Goal: Transaction & Acquisition: Purchase product/service

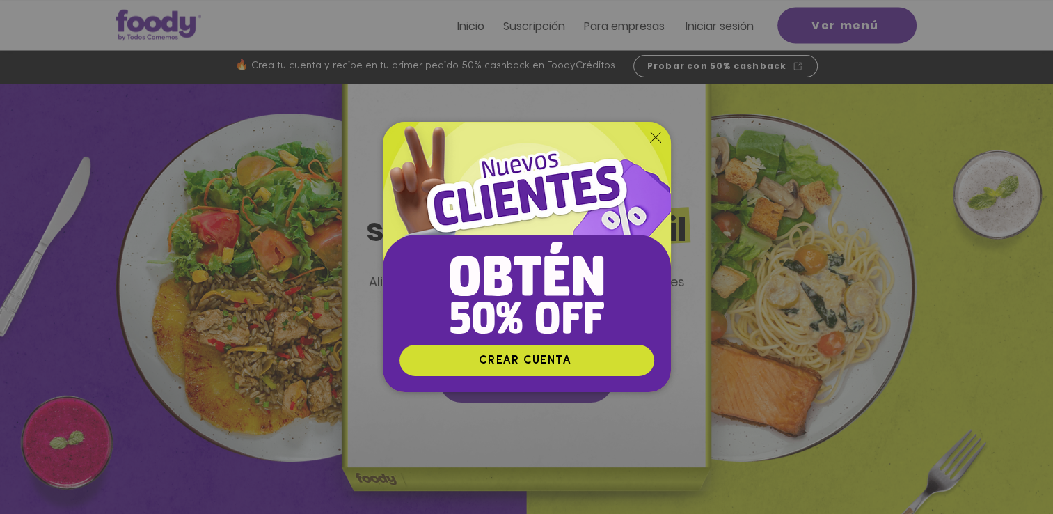
click at [657, 136] on icon "Volver al sitio" at bounding box center [655, 137] width 11 height 11
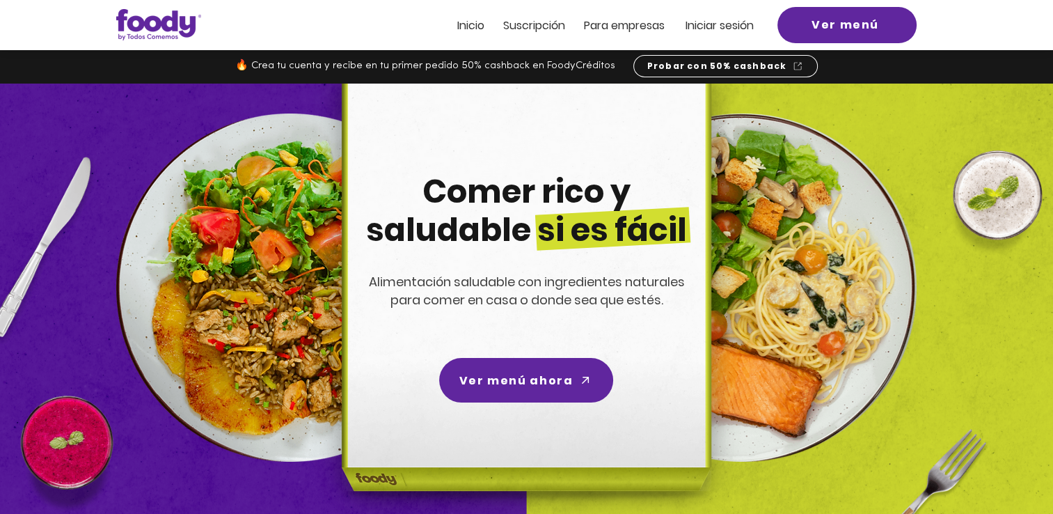
click at [707, 24] on span "Iniciar sesión" at bounding box center [720, 25] width 68 height 16
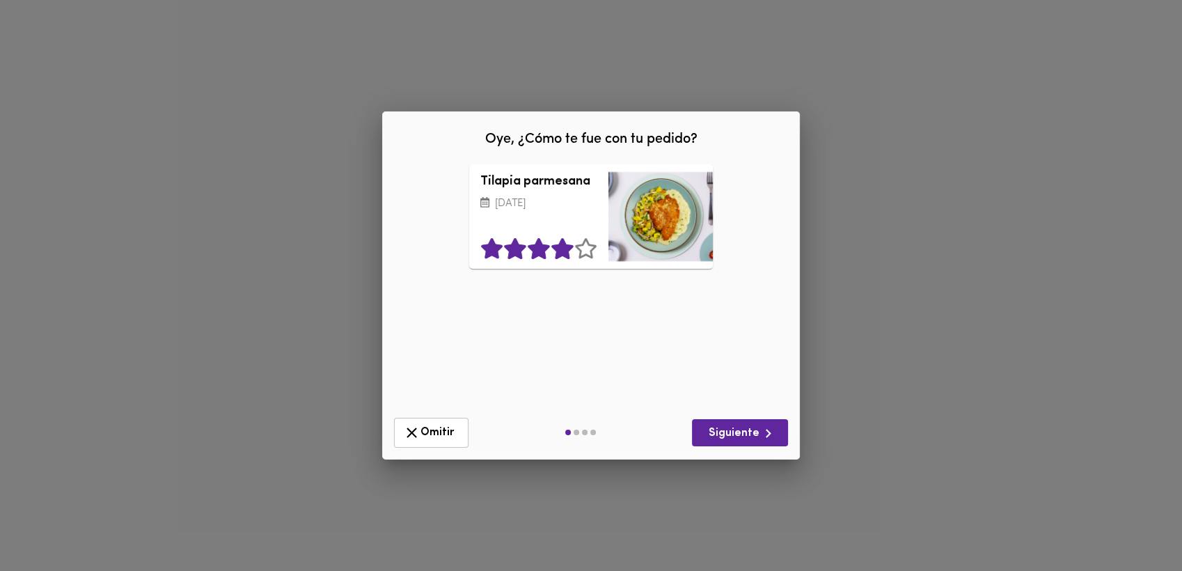
click at [553, 253] on icon at bounding box center [563, 248] width 24 height 21
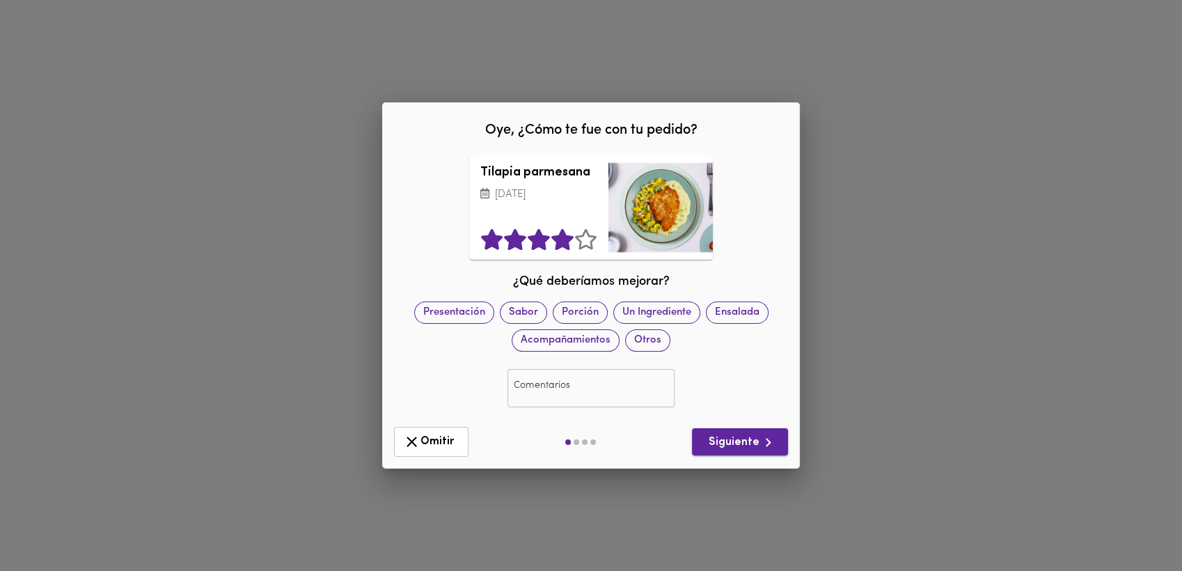
click at [744, 437] on span "Siguiente" at bounding box center [740, 442] width 74 height 17
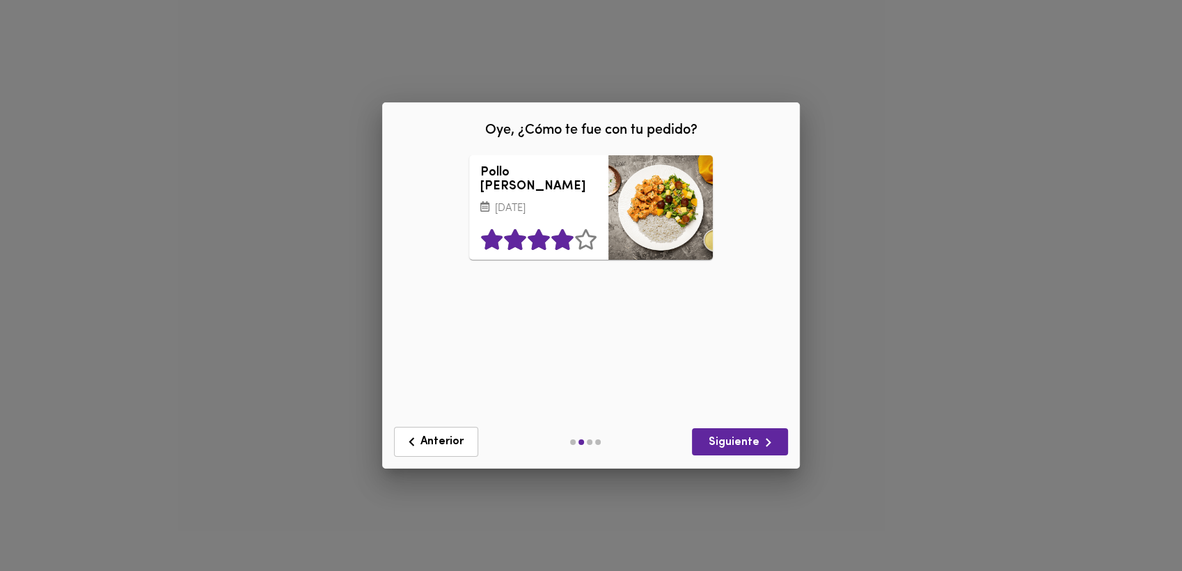
click at [568, 246] on icon at bounding box center [563, 239] width 24 height 21
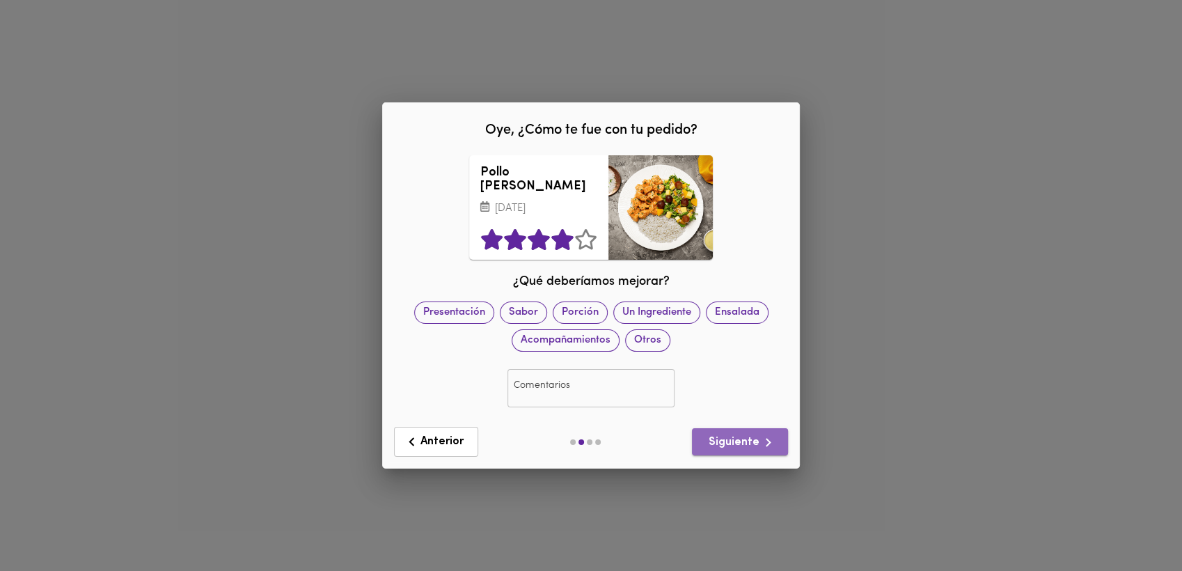
click at [750, 442] on span "Siguiente" at bounding box center [740, 442] width 74 height 17
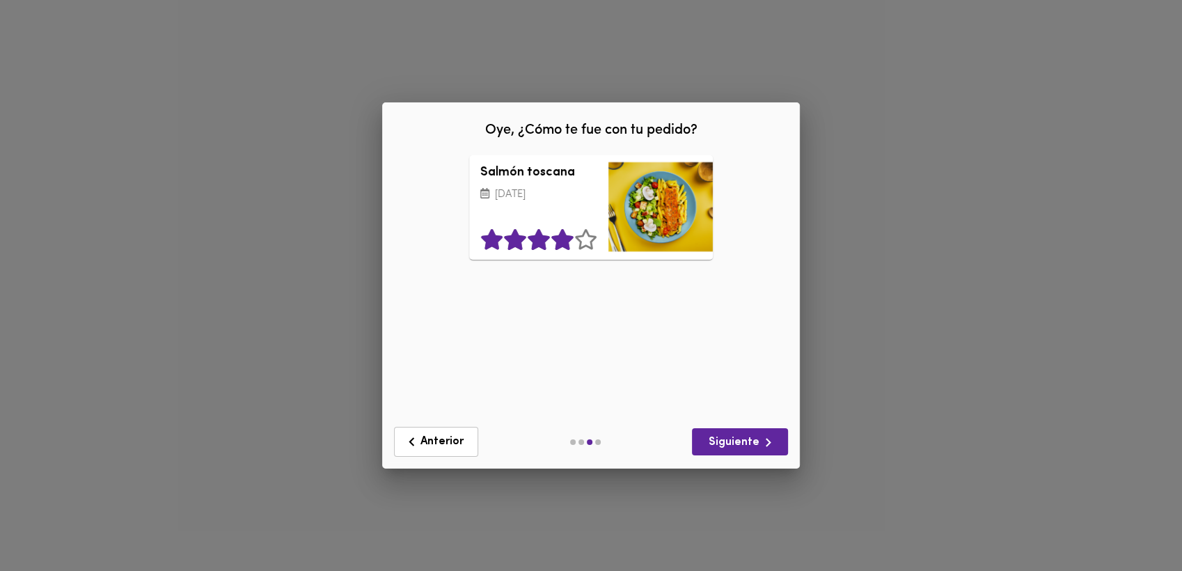
click at [559, 241] on icon at bounding box center [562, 239] width 22 height 21
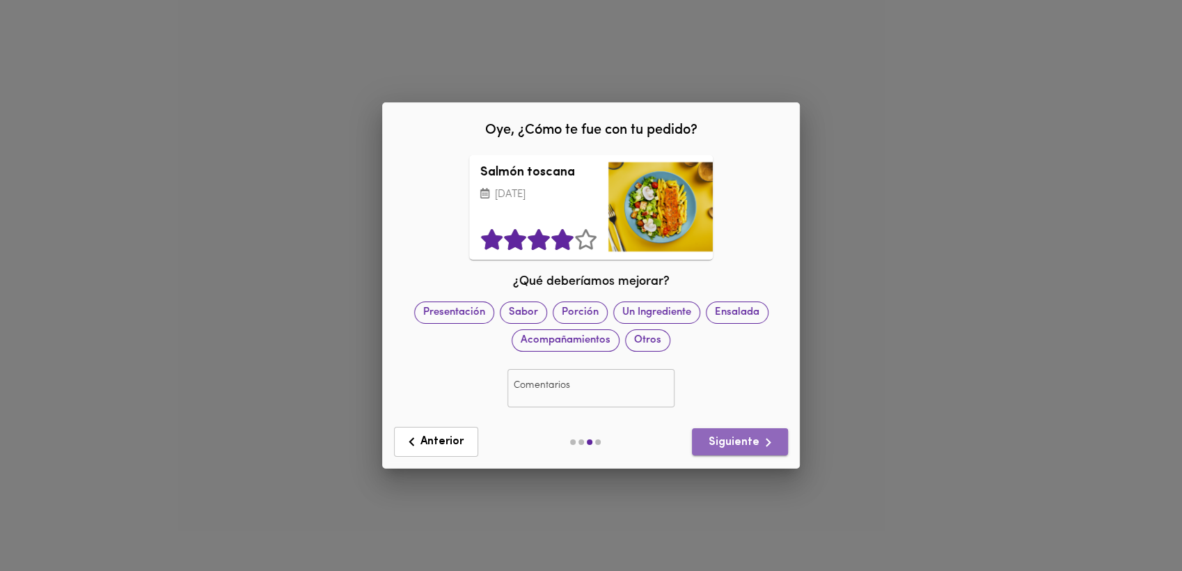
click at [742, 443] on span "Siguiente" at bounding box center [740, 442] width 74 height 17
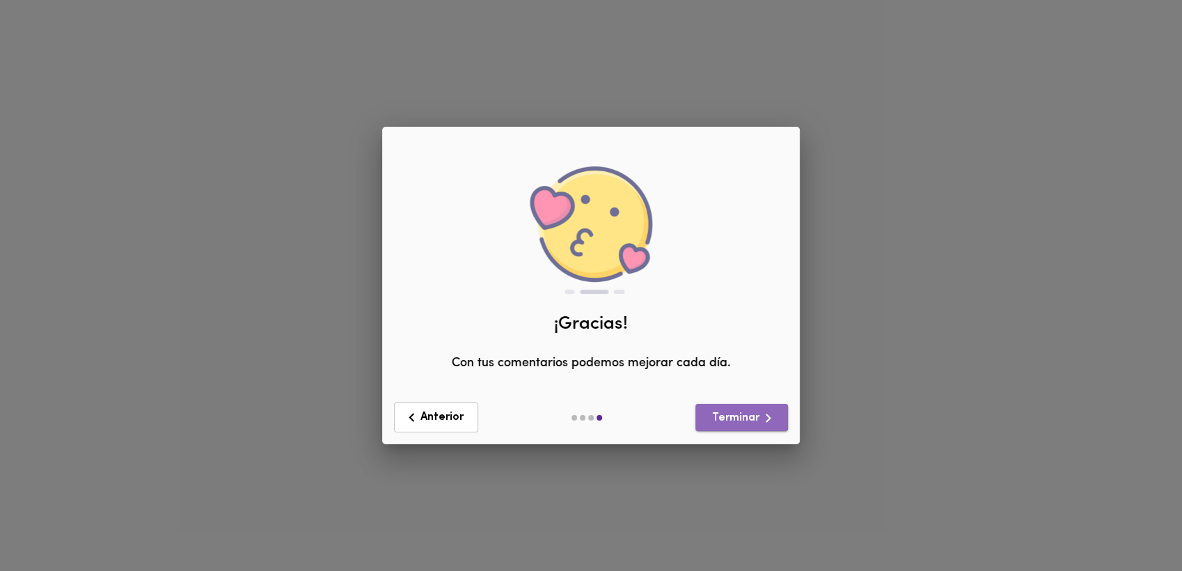
click at [717, 416] on span "Terminar" at bounding box center [741, 417] width 70 height 17
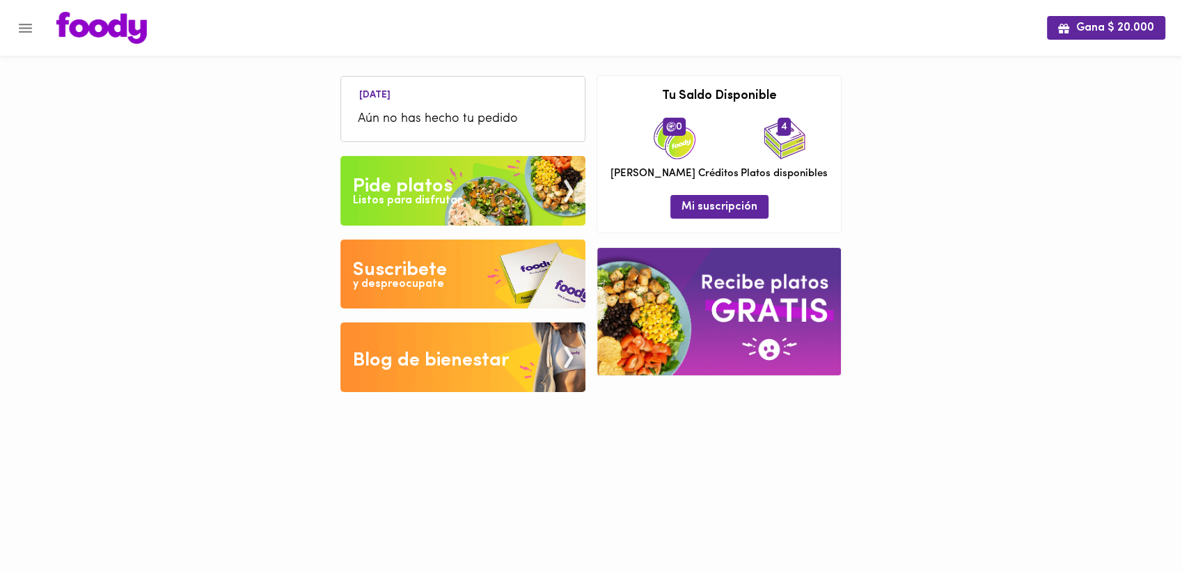
click at [413, 180] on div "Pide platos" at bounding box center [403, 187] width 100 height 28
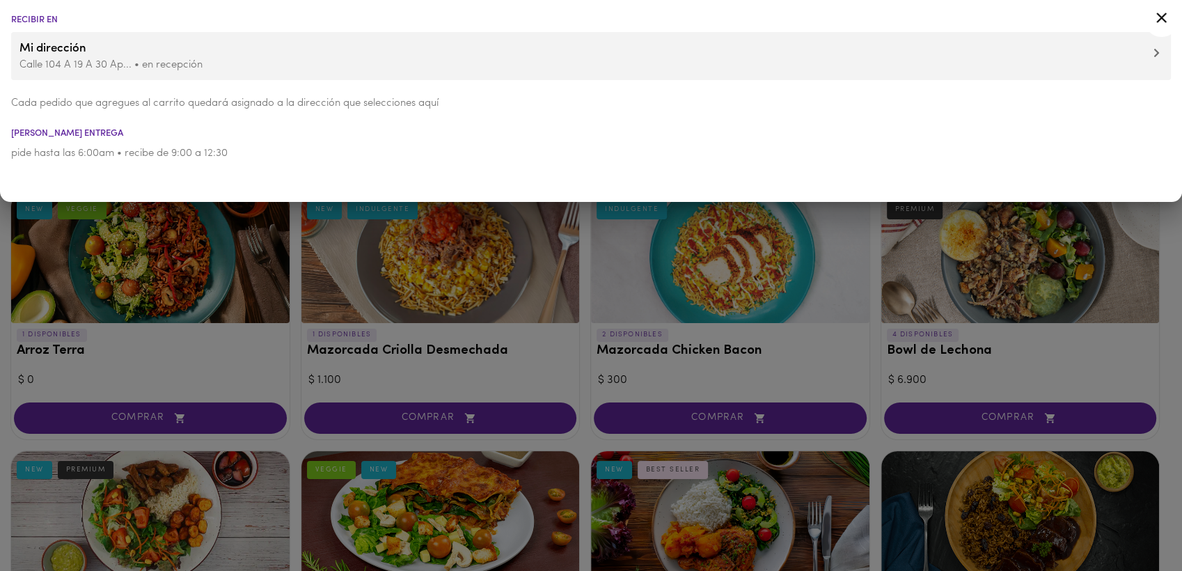
click at [1167, 329] on div at bounding box center [591, 285] width 1182 height 571
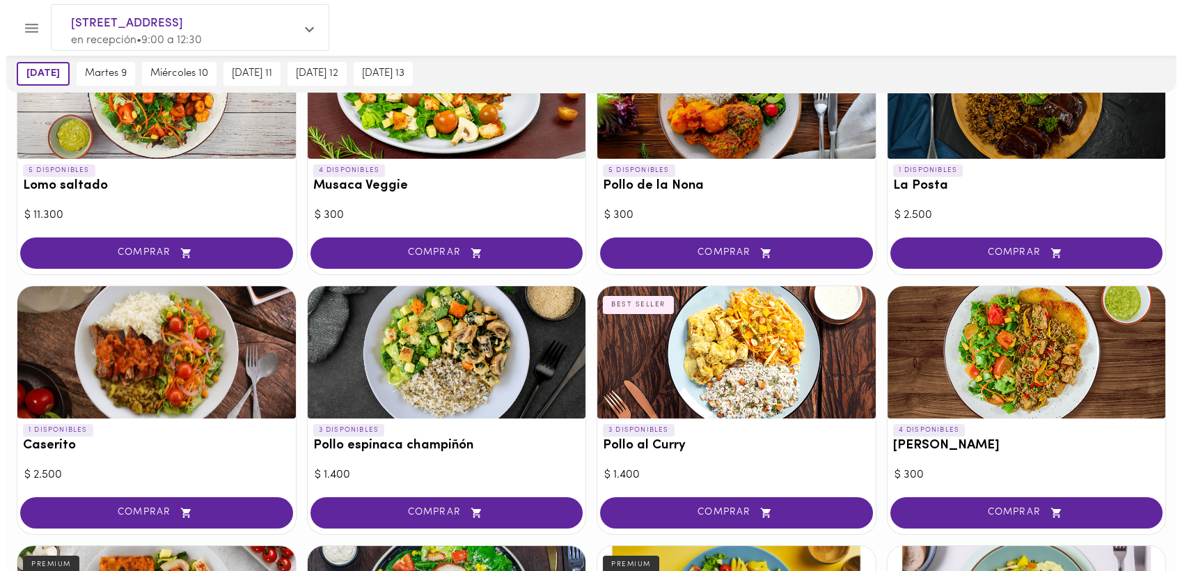
scroll to position [408, 0]
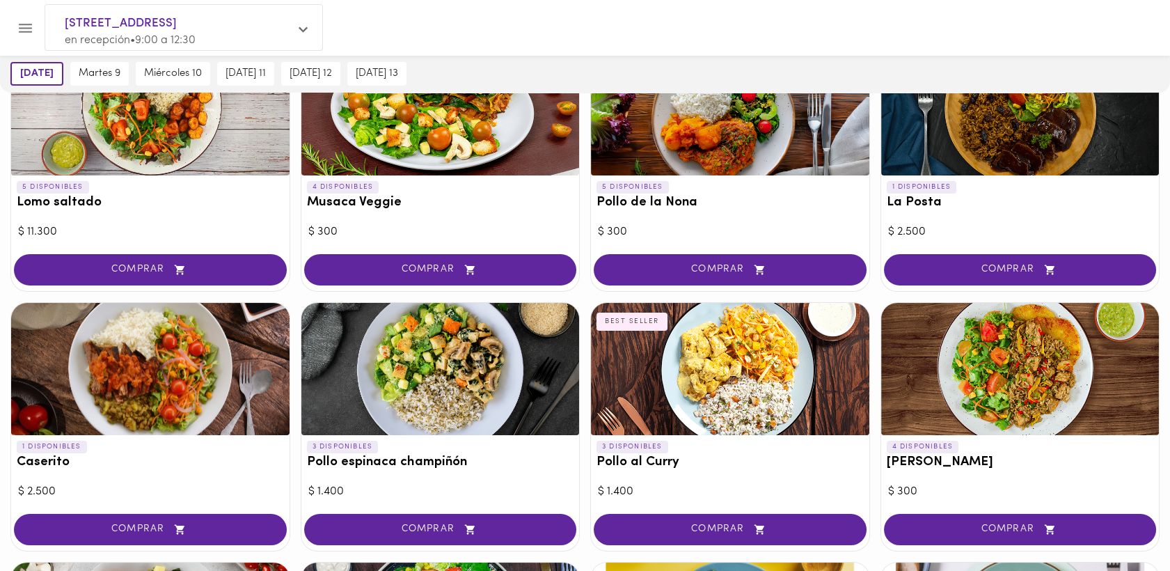
click at [429, 347] on div at bounding box center [440, 369] width 278 height 132
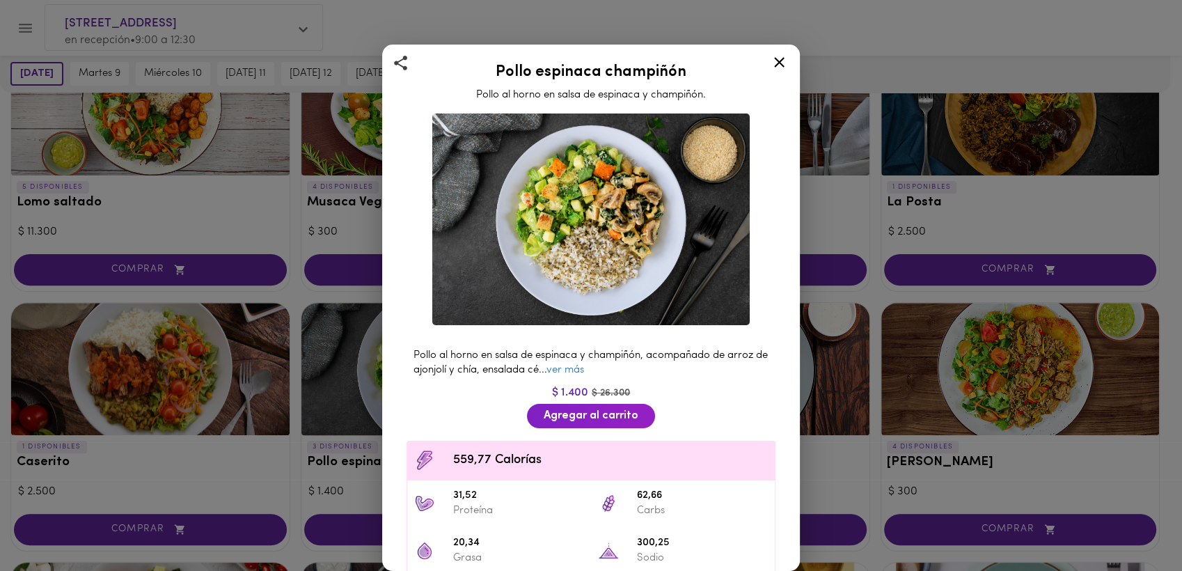
click at [777, 58] on icon at bounding box center [778, 62] width 17 height 17
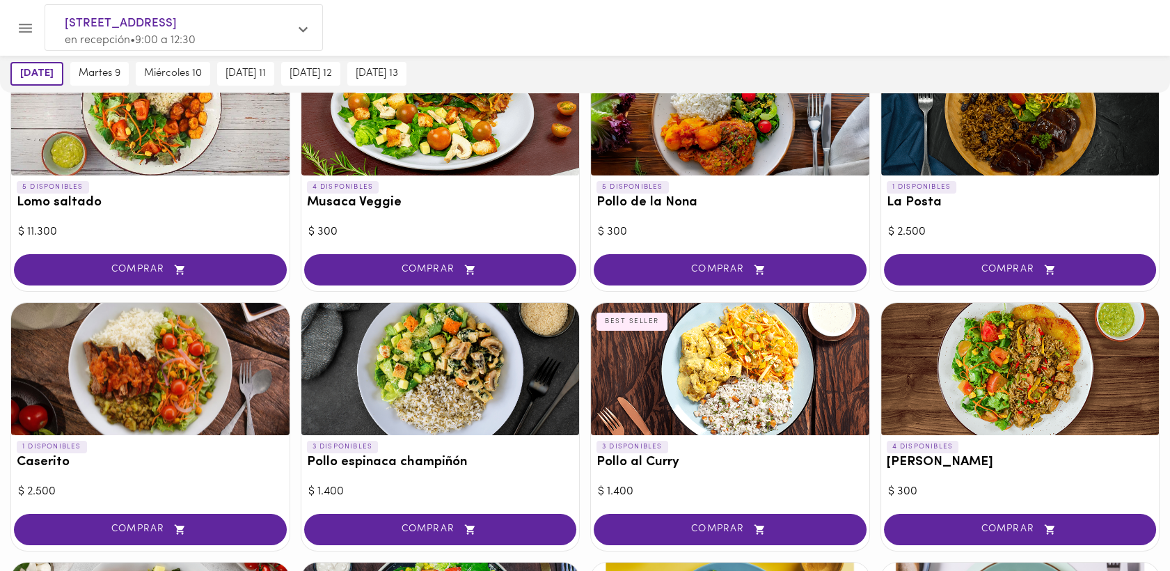
click at [704, 363] on div at bounding box center [730, 369] width 278 height 132
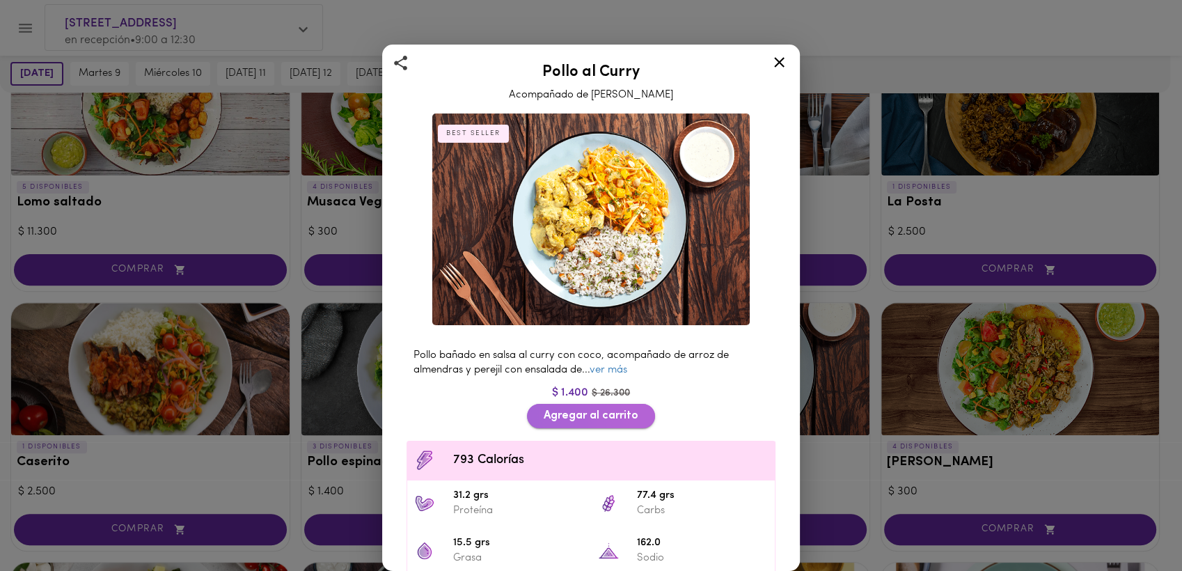
click at [615, 409] on span "Agregar al carrito" at bounding box center [591, 415] width 95 height 13
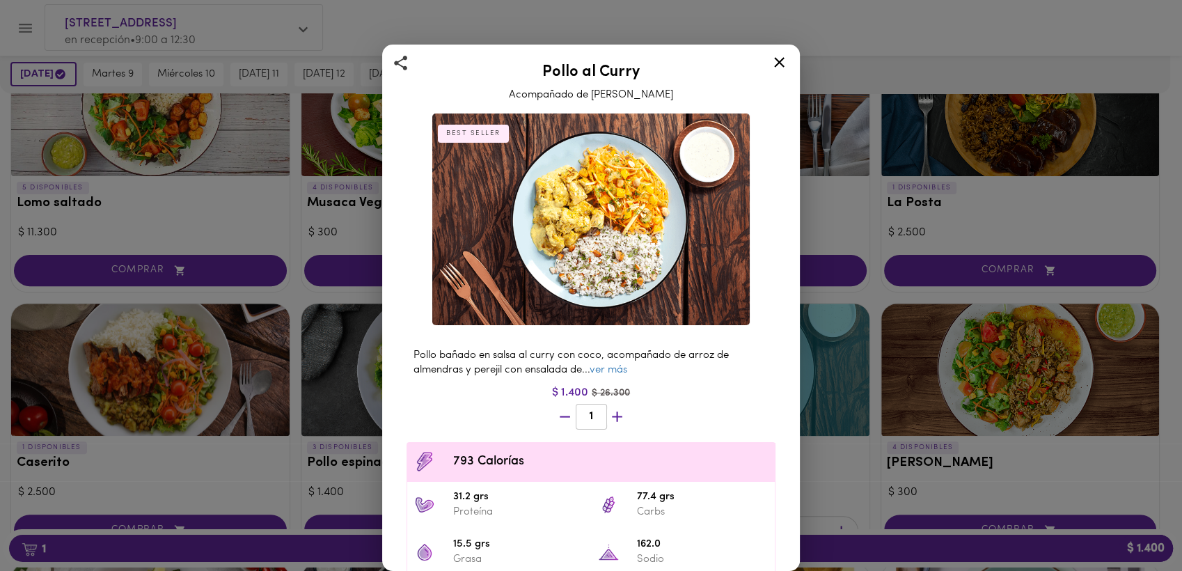
scroll to position [409, 0]
click at [122, 70] on div "Pollo al Curry Acompañado de Arroz Pilaf BEST SELLER Pollo bañado en salsa al c…" at bounding box center [591, 285] width 1182 height 571
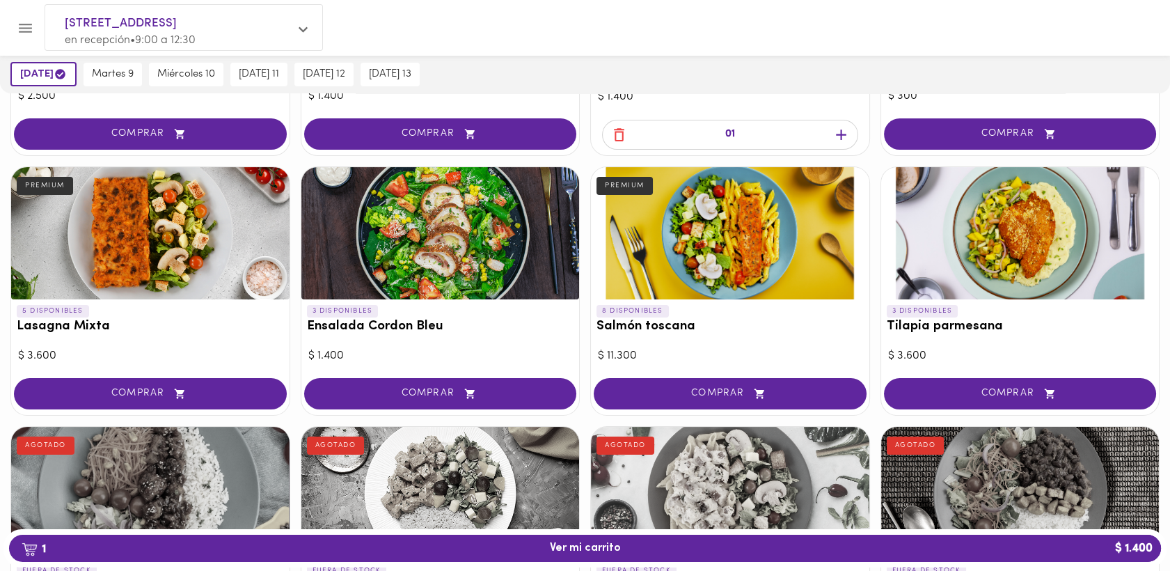
scroll to position [823, 0]
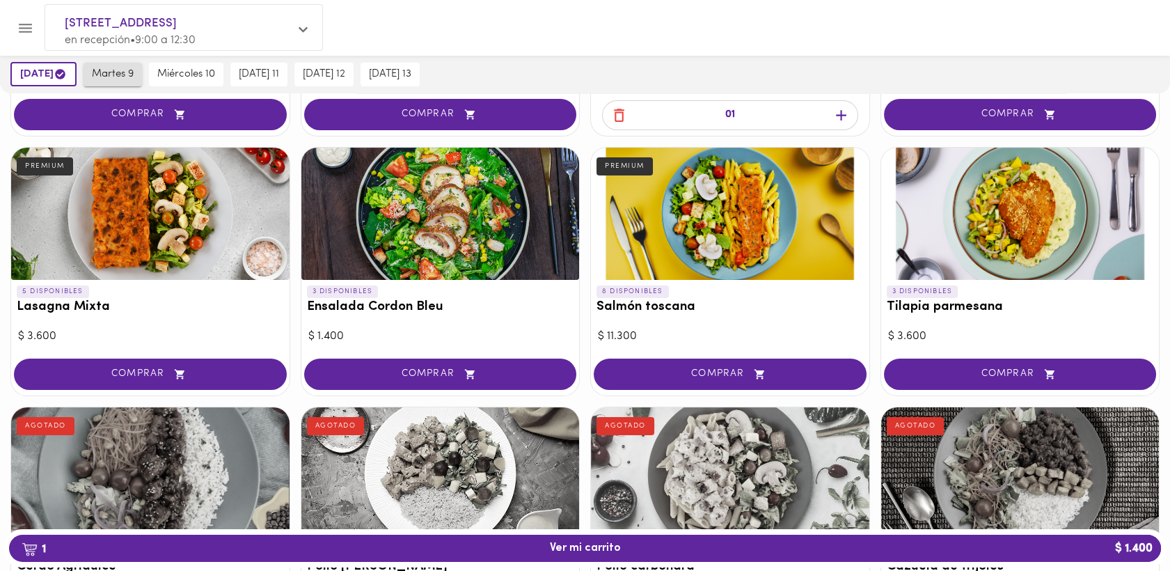
click at [106, 71] on span "martes 9" at bounding box center [113, 74] width 42 height 13
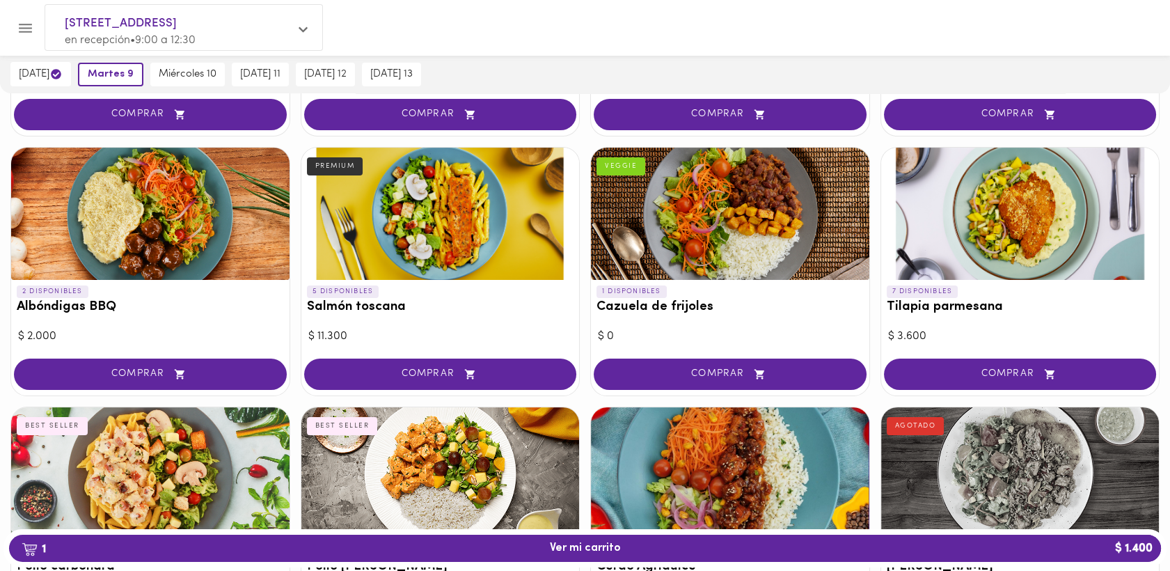
scroll to position [824, 0]
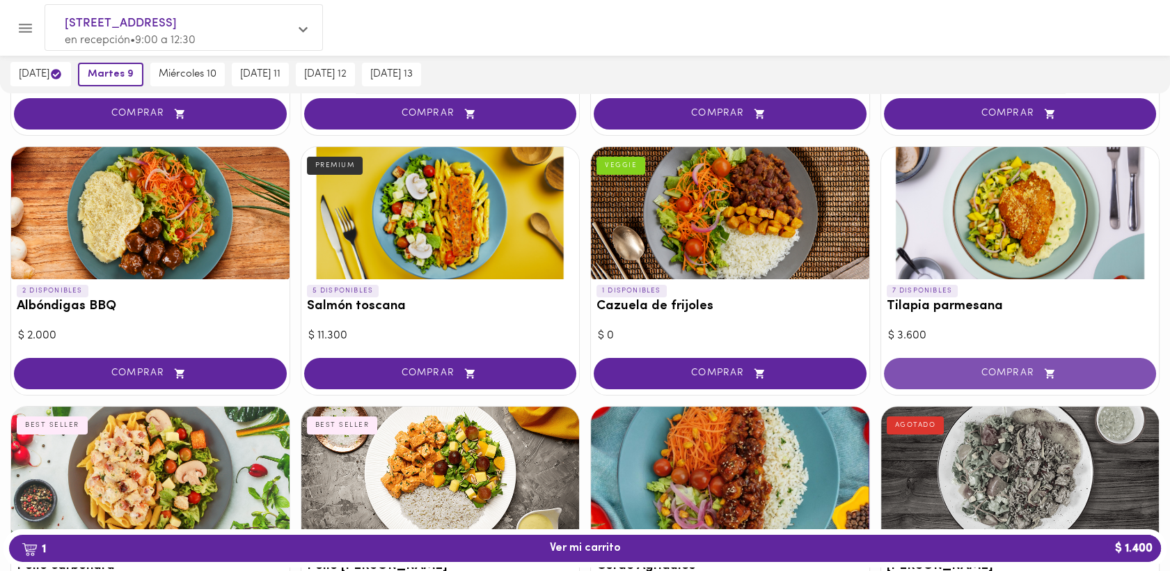
click at [1012, 374] on span "COMPRAR" at bounding box center [1020, 373] width 238 height 12
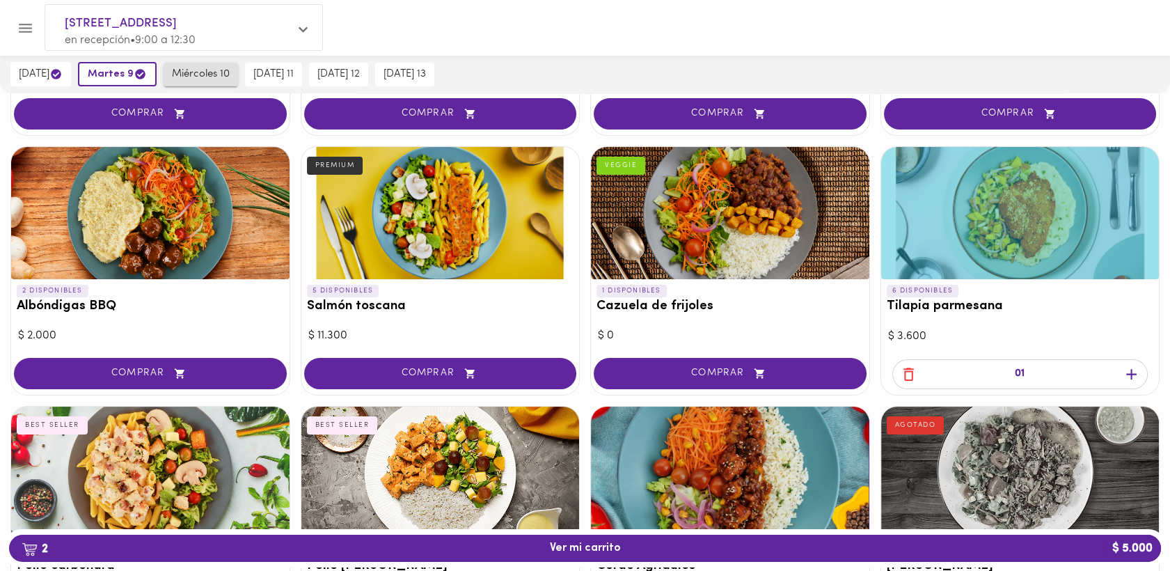
click at [202, 76] on span "miércoles 10" at bounding box center [201, 74] width 58 height 13
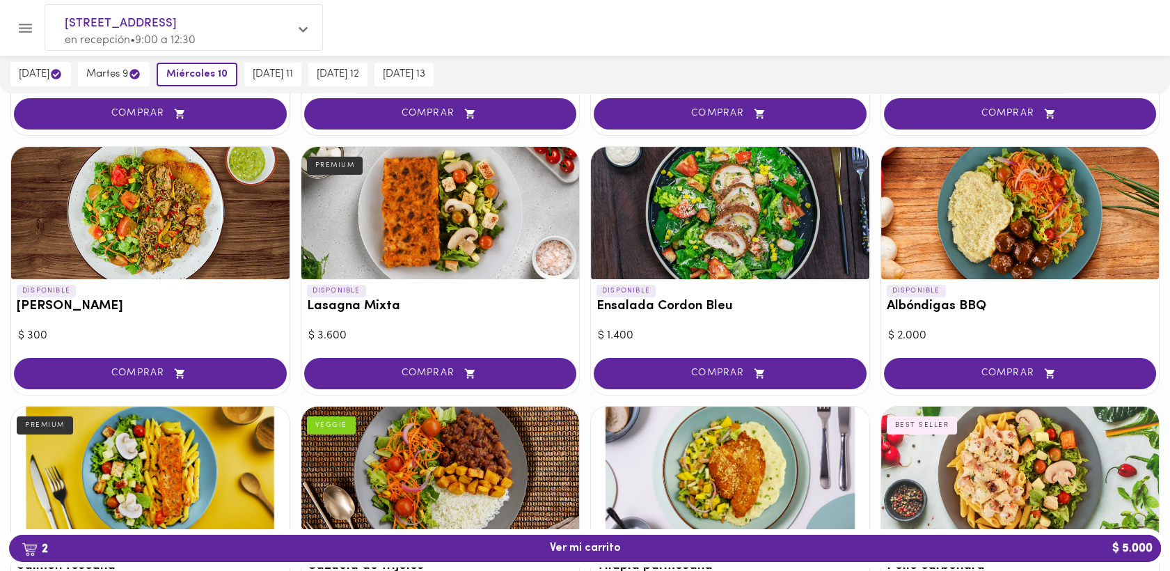
click at [155, 229] on div at bounding box center [150, 213] width 278 height 132
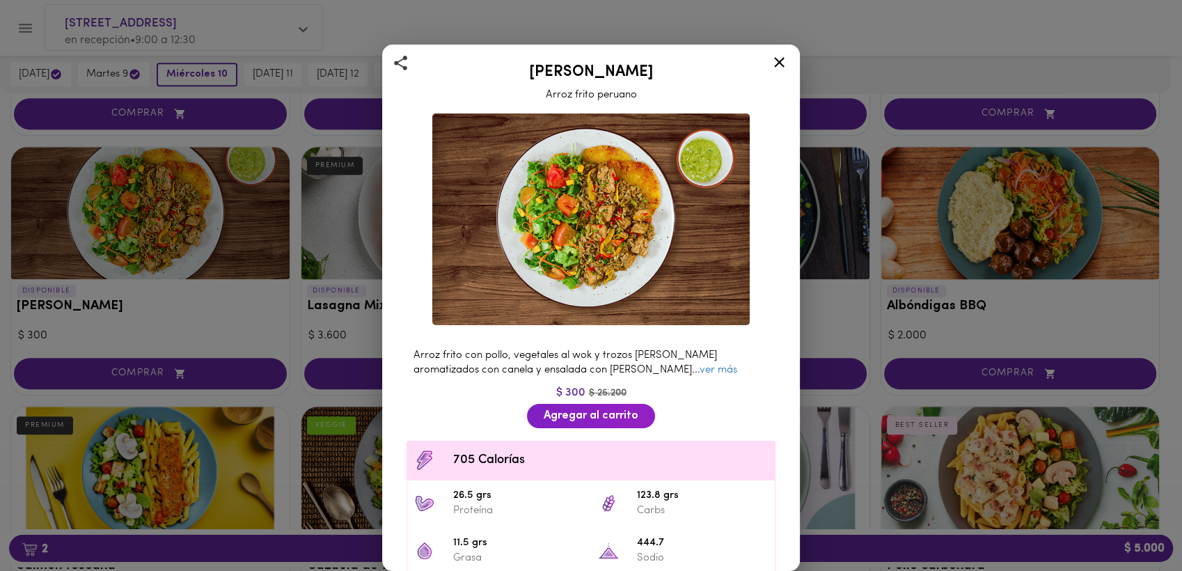
click at [777, 60] on icon at bounding box center [779, 62] width 10 height 10
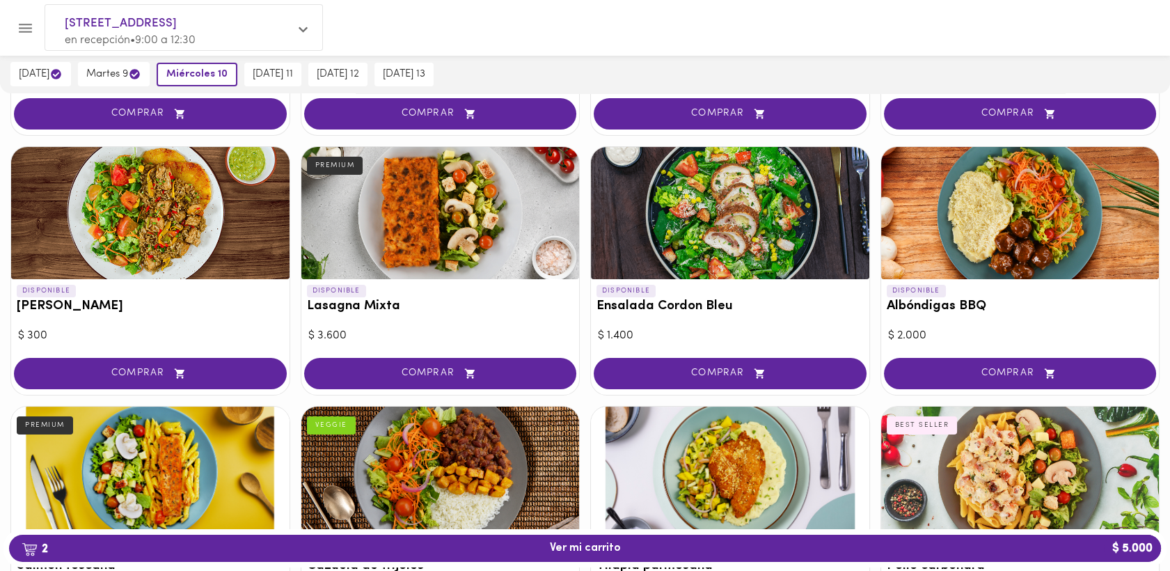
click at [986, 216] on div at bounding box center [1020, 213] width 278 height 132
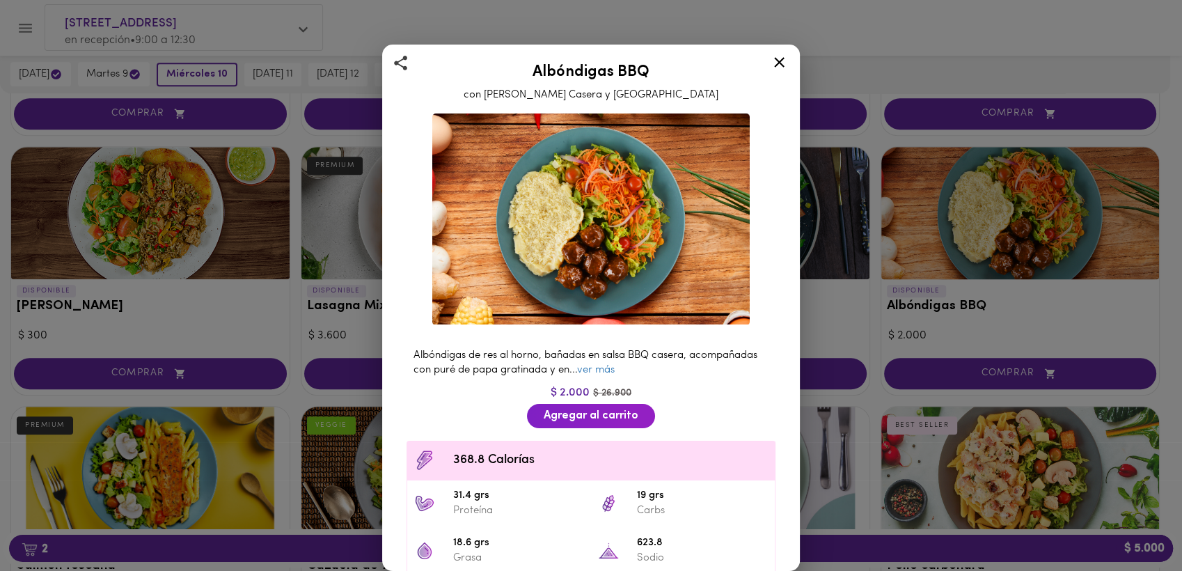
click at [783, 62] on icon at bounding box center [778, 62] width 17 height 17
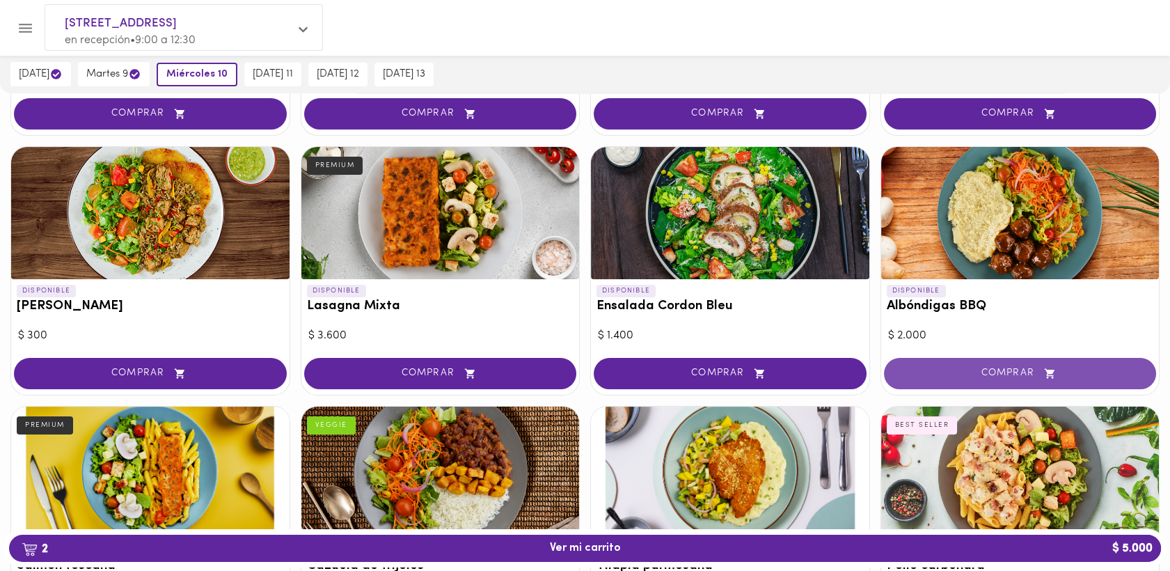
click at [1012, 373] on span "COMPRAR" at bounding box center [1020, 373] width 238 height 12
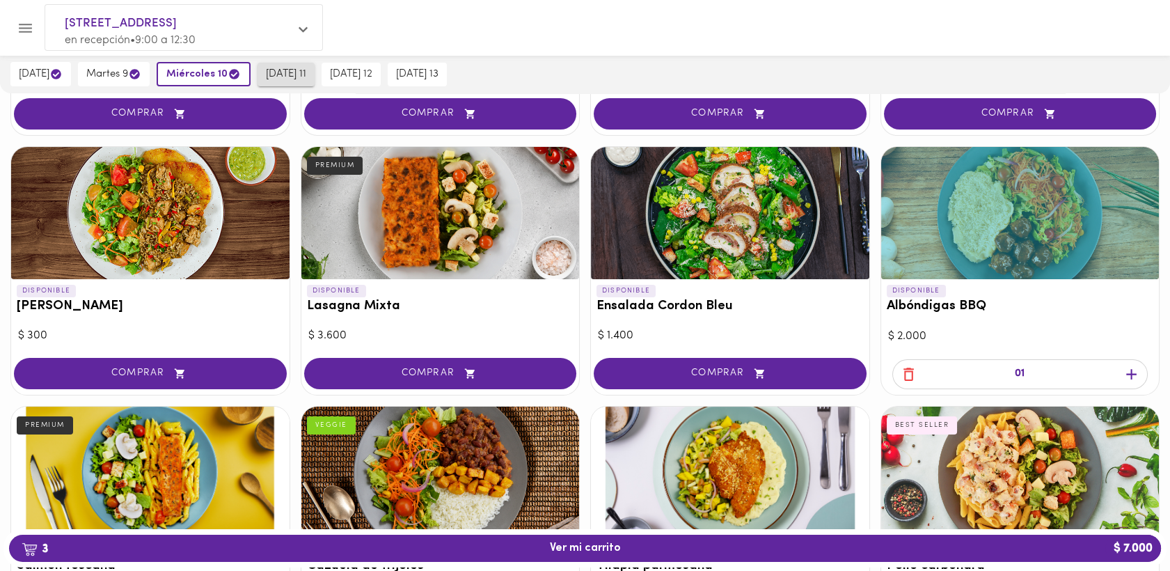
click at [301, 72] on span "[DATE] 11" at bounding box center [286, 74] width 40 height 13
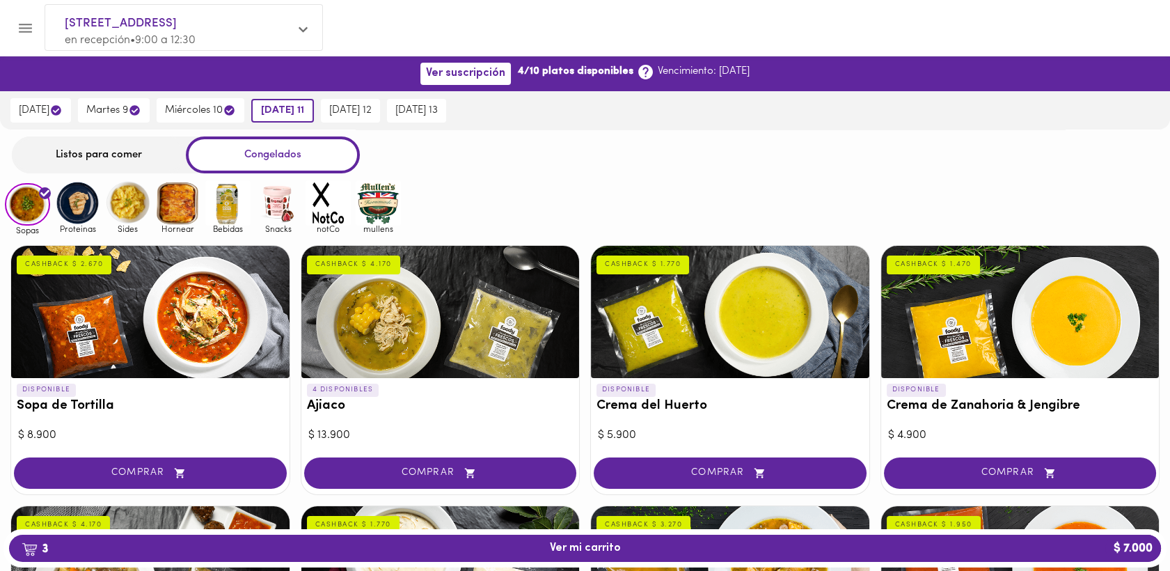
click at [72, 154] on div "Listos para comer" at bounding box center [99, 154] width 174 height 37
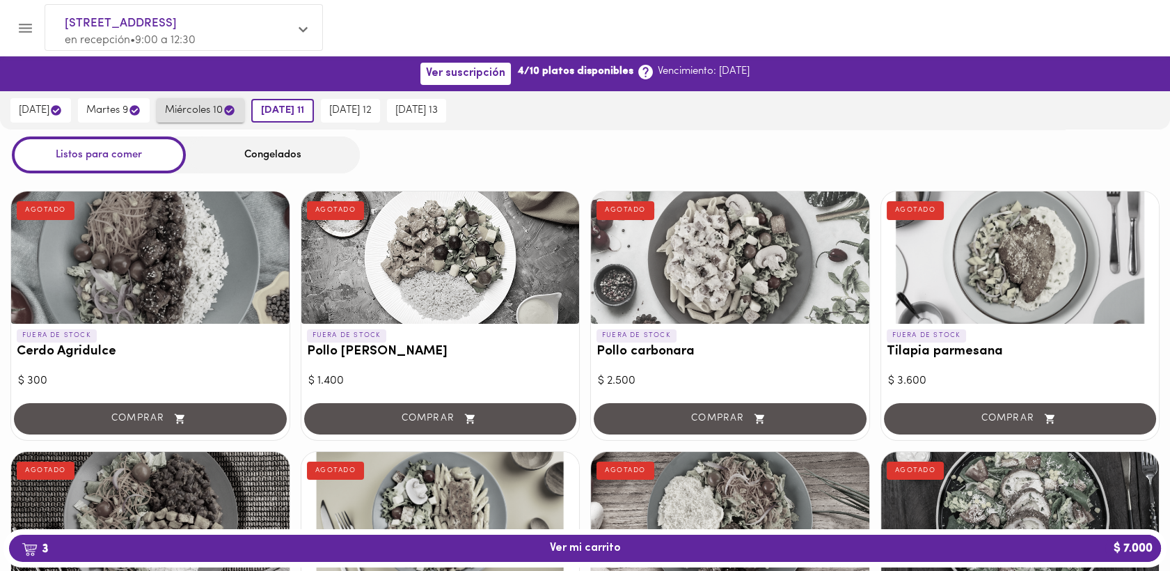
click at [205, 109] on span "miércoles 10" at bounding box center [200, 110] width 71 height 13
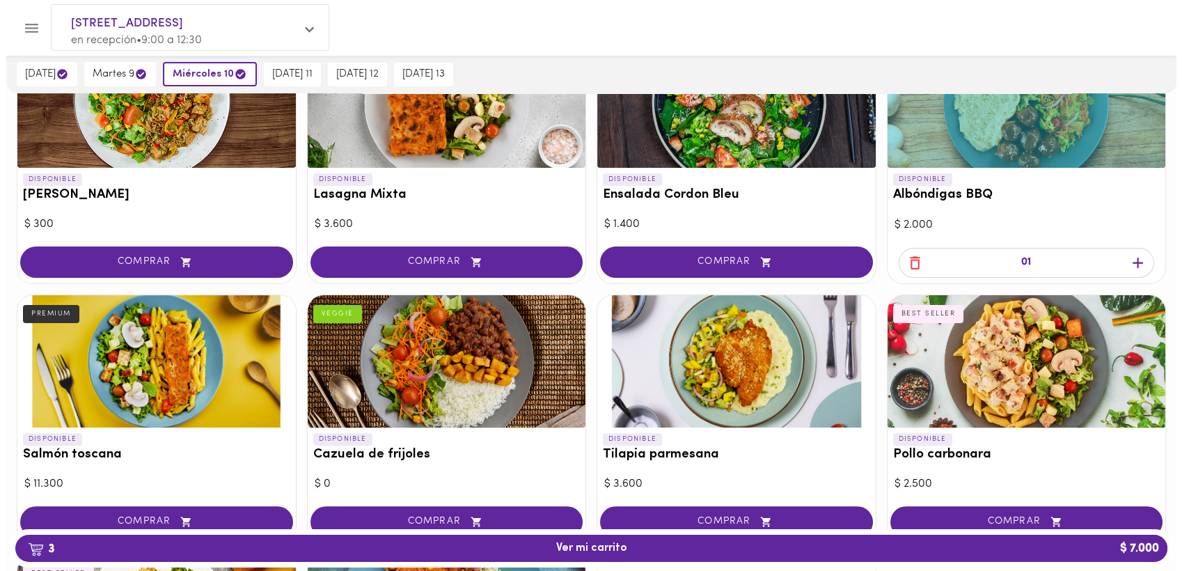
scroll to position [980, 0]
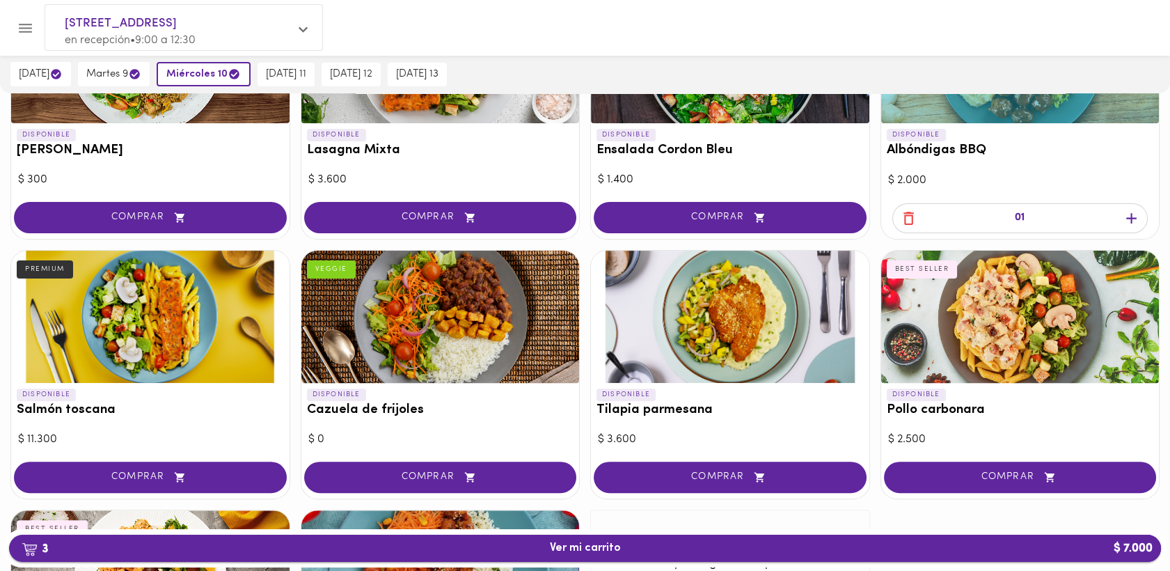
click at [565, 547] on span "3 Ver mi carrito $ 7.000" at bounding box center [585, 548] width 71 height 13
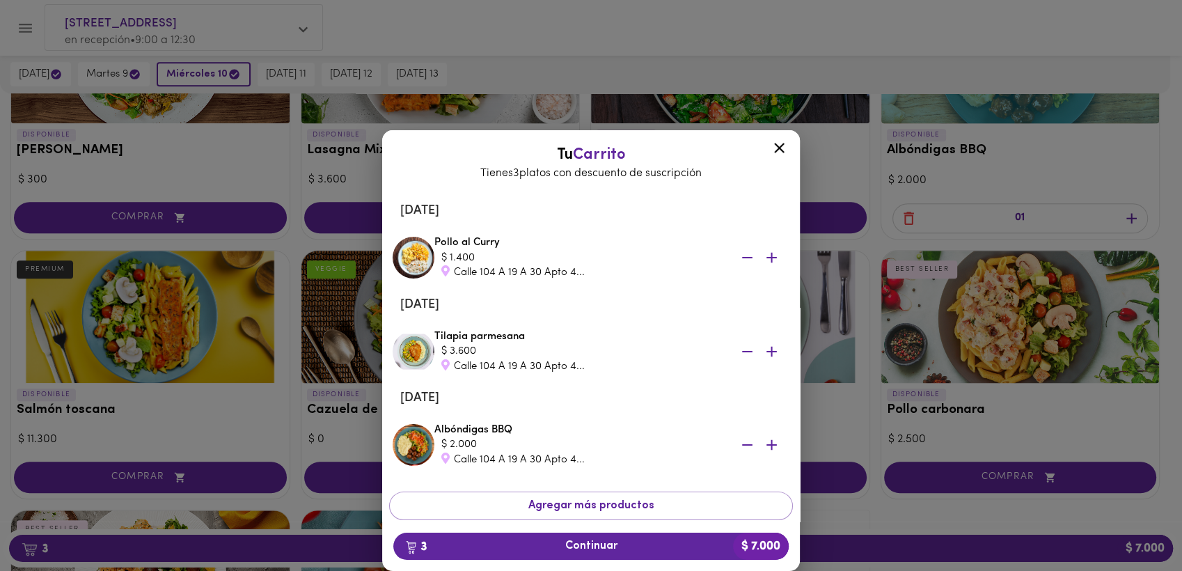
scroll to position [44, 0]
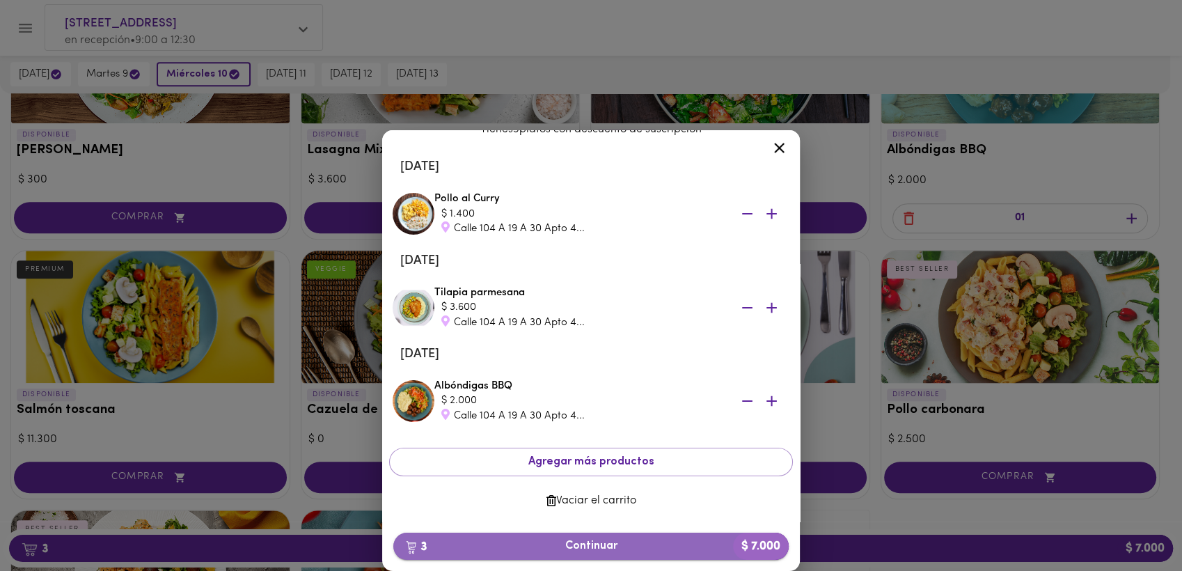
click at [587, 546] on span "3 Continuar $ 7.000" at bounding box center [590, 545] width 373 height 13
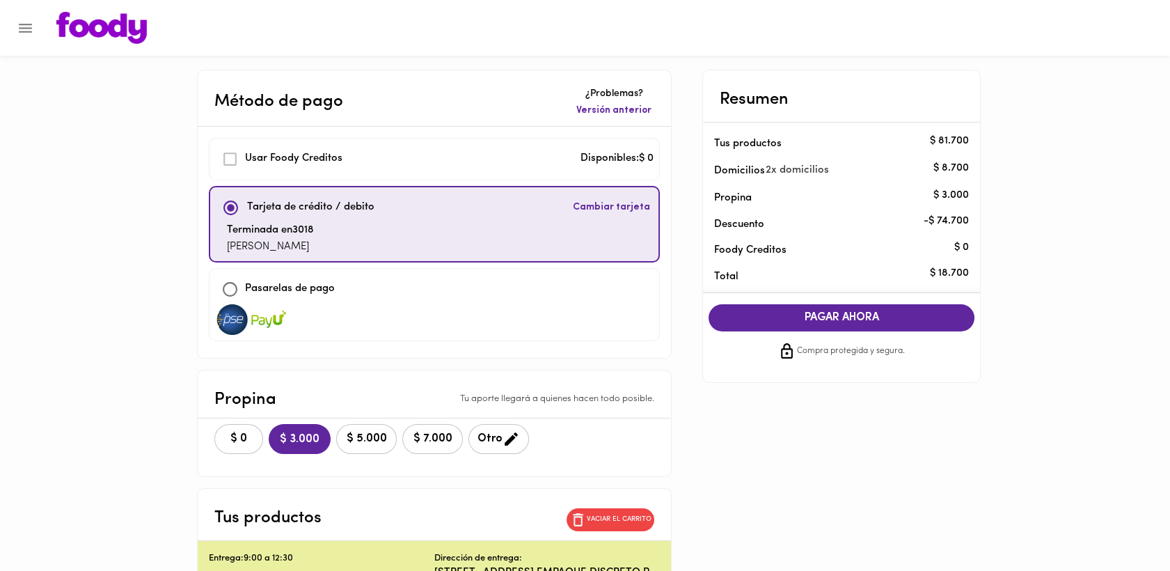
click at [214, 438] on button "$ 0" at bounding box center [238, 439] width 49 height 30
click at [829, 319] on span "PAGAR AHORA" at bounding box center [841, 317] width 238 height 13
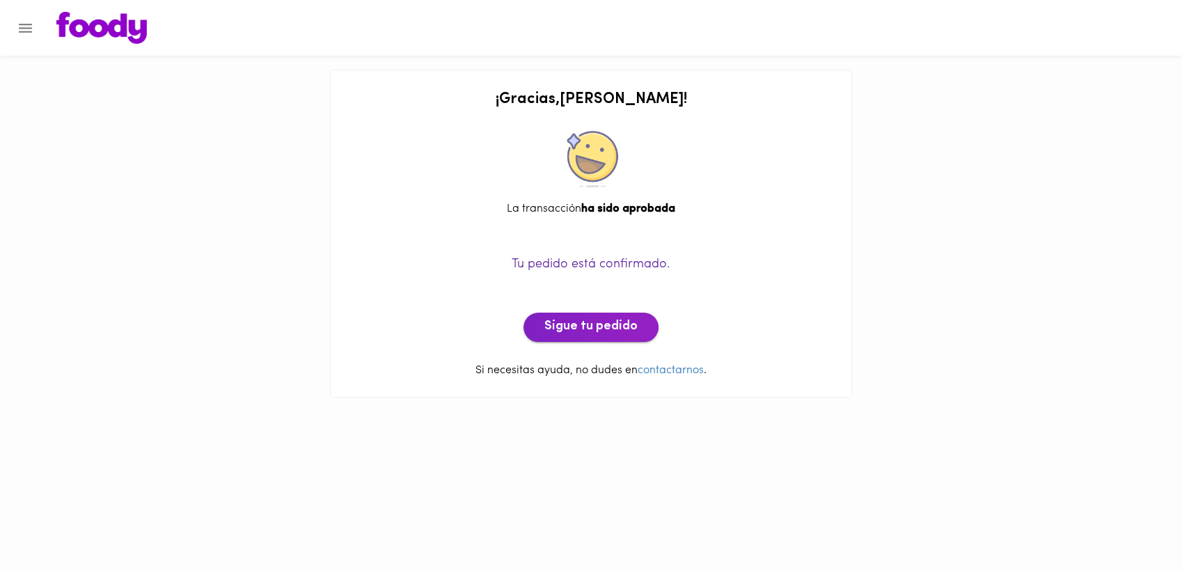
click at [587, 325] on span "Sigue tu pedido" at bounding box center [590, 326] width 93 height 15
